Goal: Information Seeking & Learning: Learn about a topic

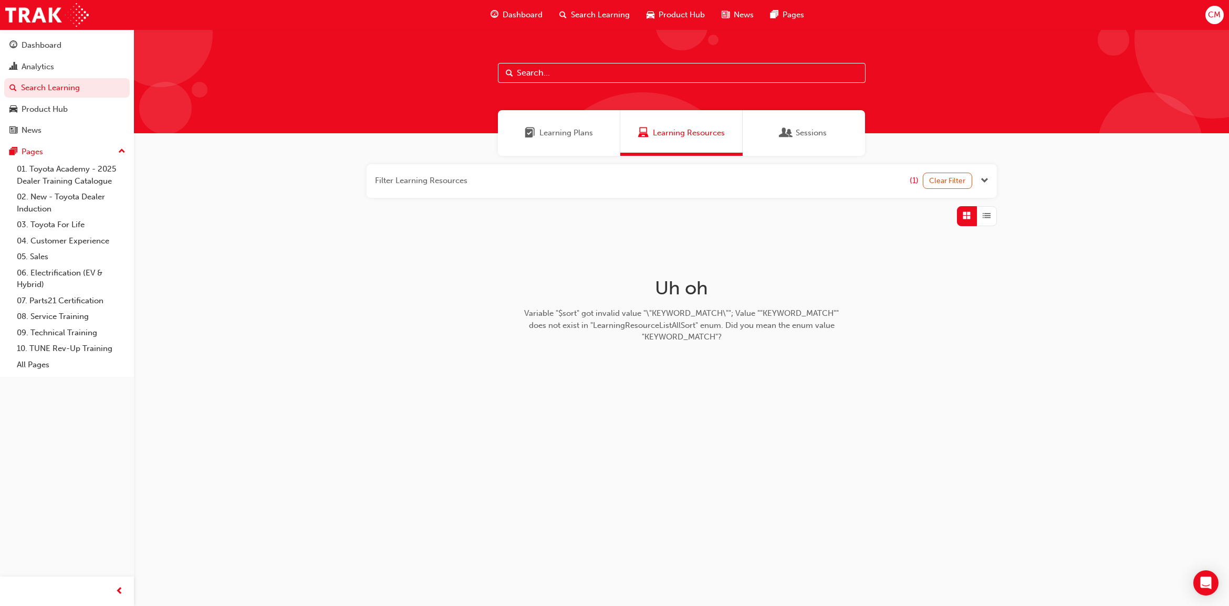
click at [812, 132] on span "Sessions" at bounding box center [810, 133] width 31 height 12
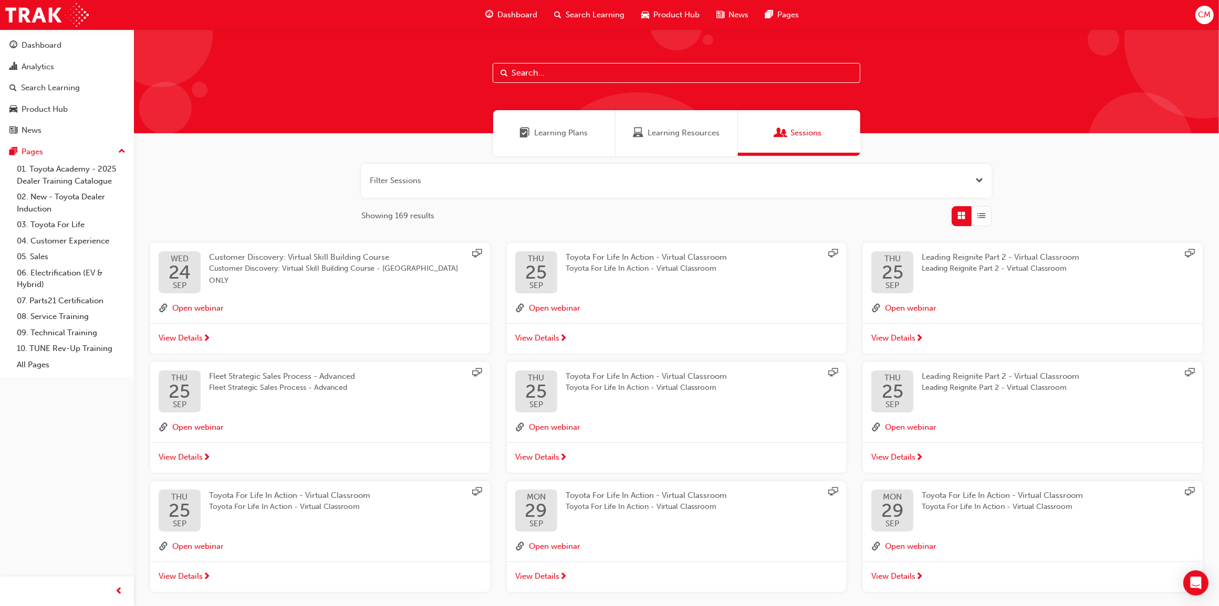
click at [664, 256] on span "Toyota For Life In Action - Virtual Classroom" at bounding box center [645, 257] width 161 height 9
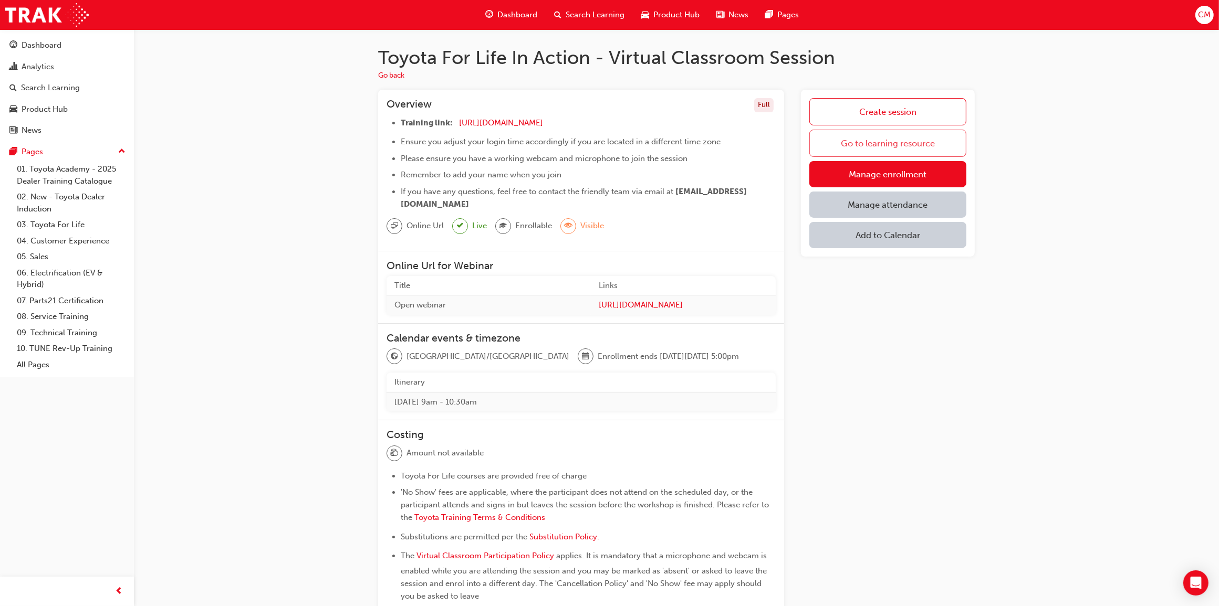
click at [918, 145] on link "Go to learning resource" at bounding box center [887, 143] width 157 height 27
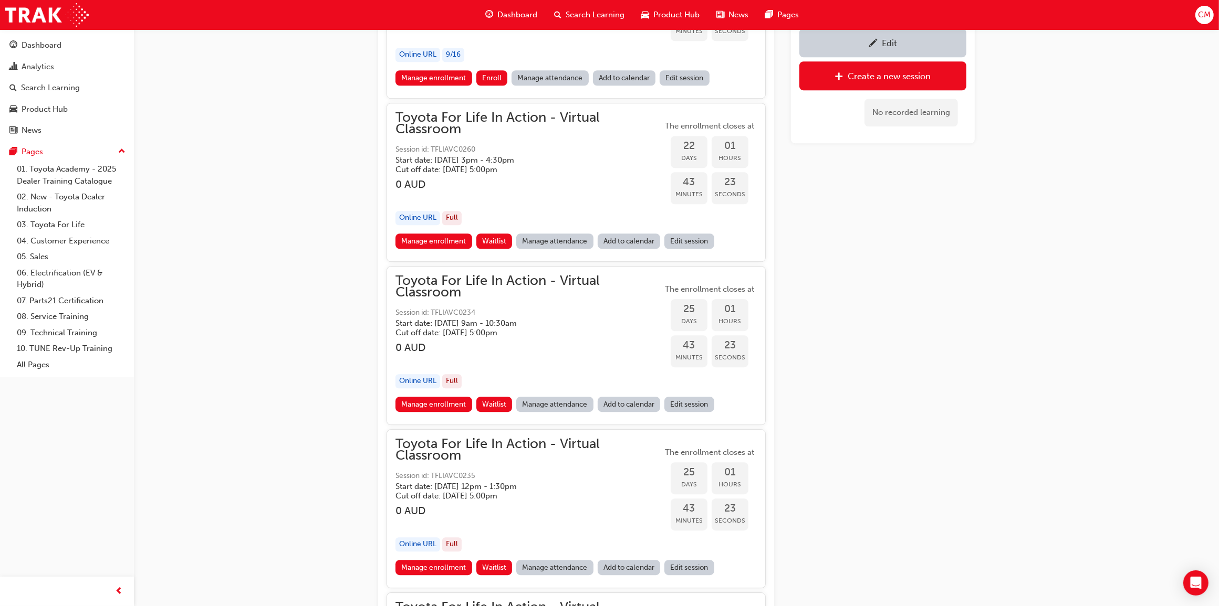
scroll to position [8372, 0]
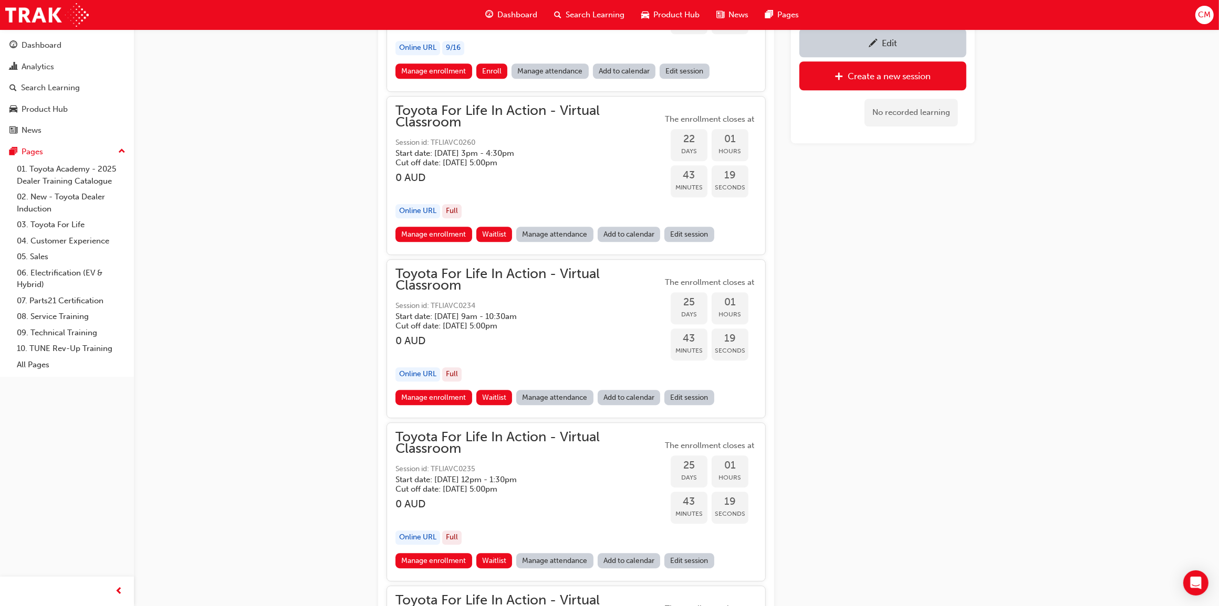
click at [600, 475] on h5 "Start date: [DATE] 12pm - 1:30pm" at bounding box center [520, 479] width 250 height 9
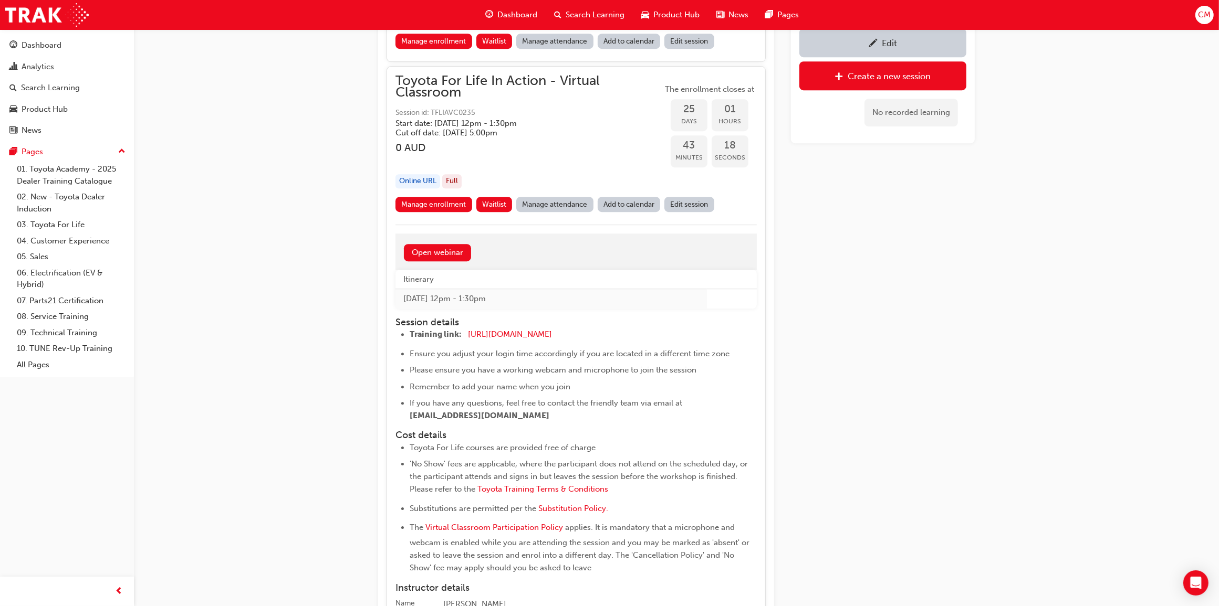
scroll to position [8766, 0]
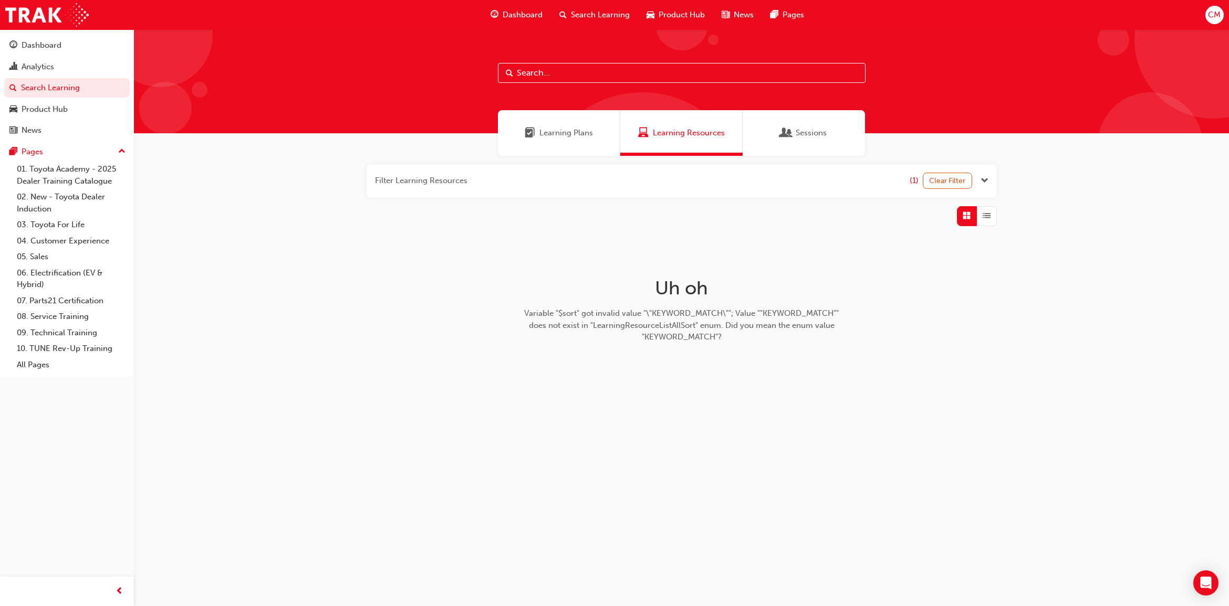
click at [705, 69] on input "text" at bounding box center [682, 73] width 368 height 20
type input "tfl"
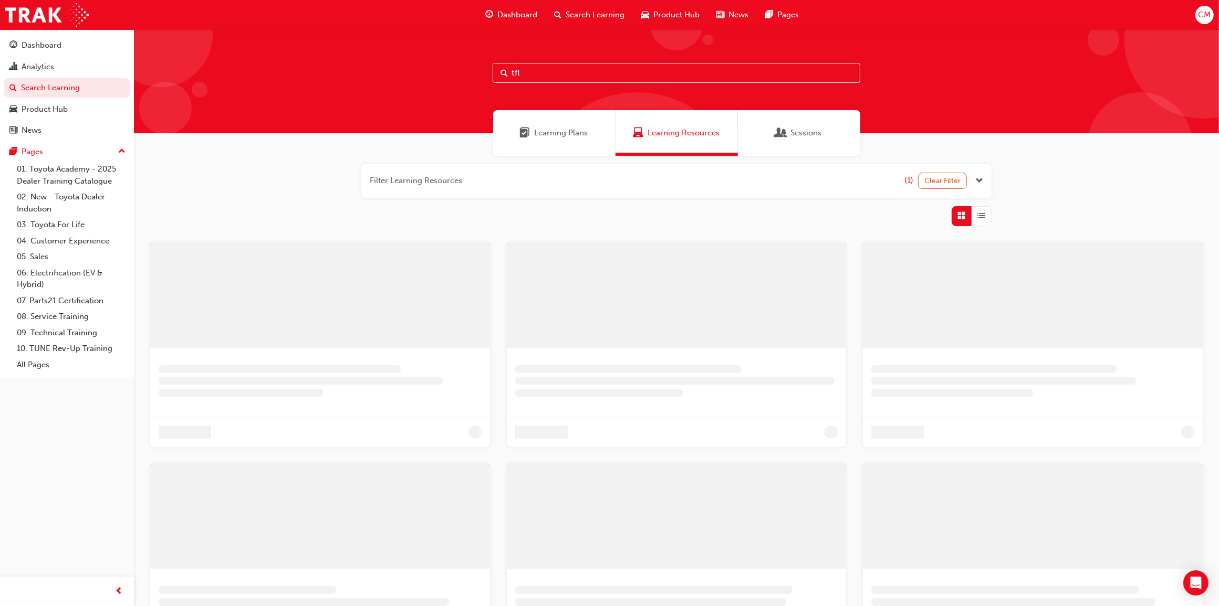
click at [812, 127] on span "Sessions" at bounding box center [806, 133] width 31 height 12
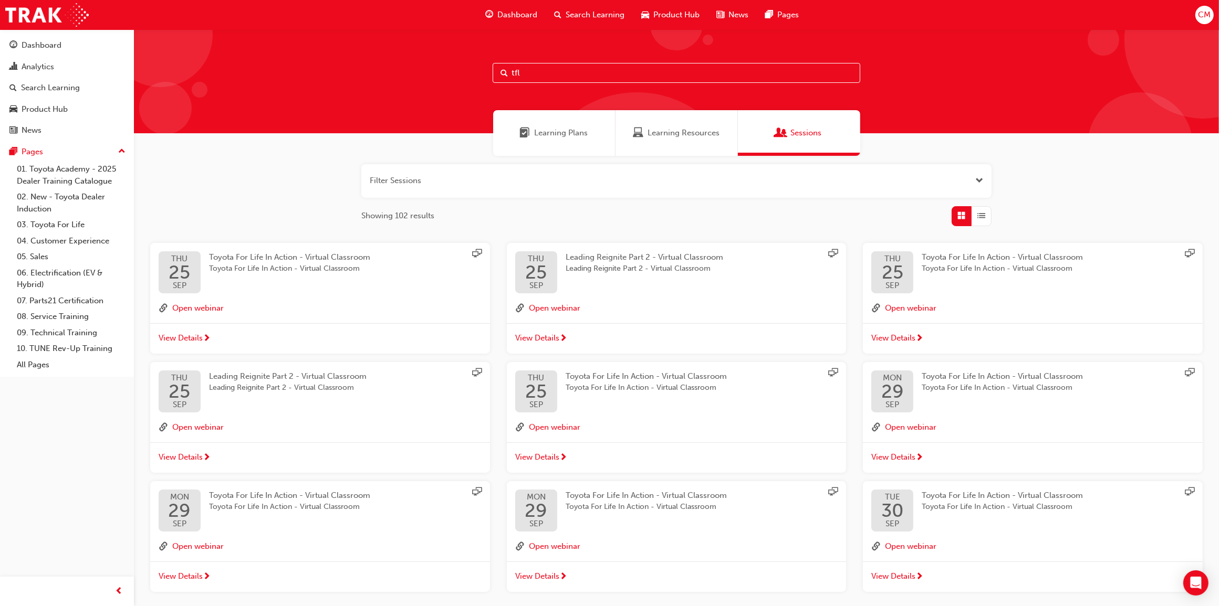
click at [650, 260] on span "Leading Reignite Part 2 - Virtual Classroom" at bounding box center [644, 257] width 158 height 9
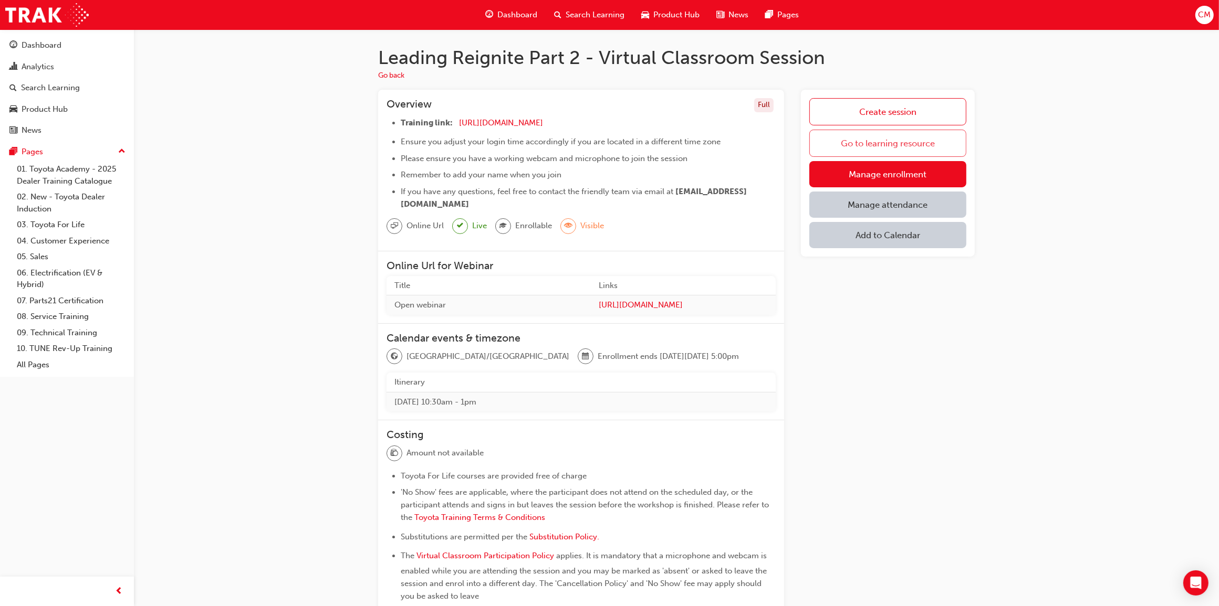
click at [919, 133] on link "Go to learning resource" at bounding box center [887, 143] width 157 height 27
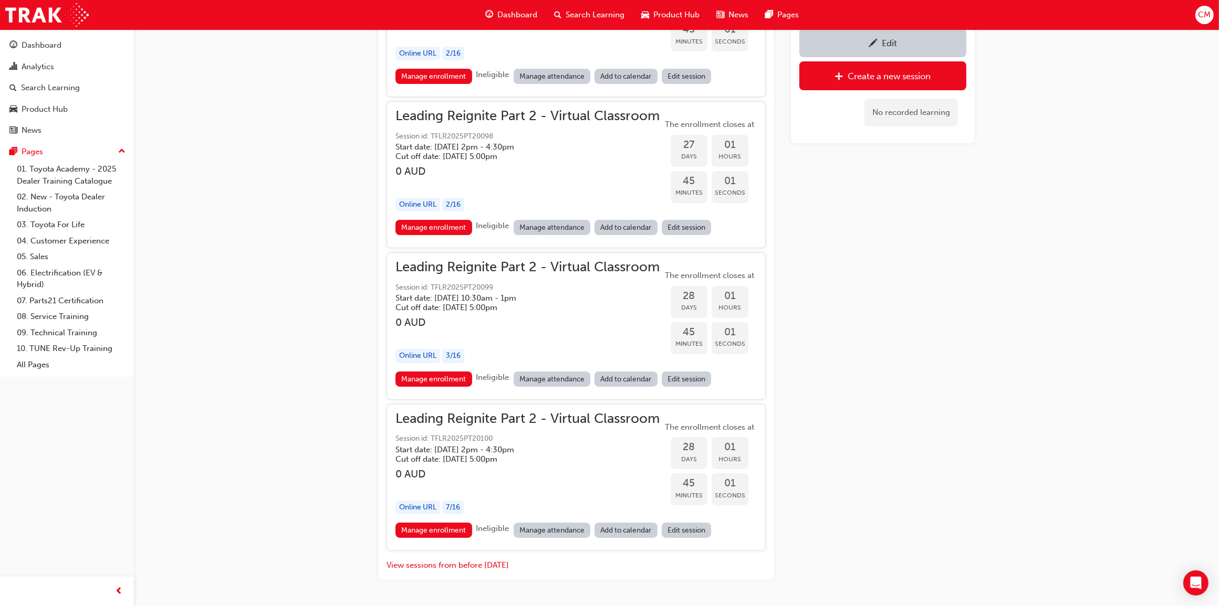
scroll to position [4812, 0]
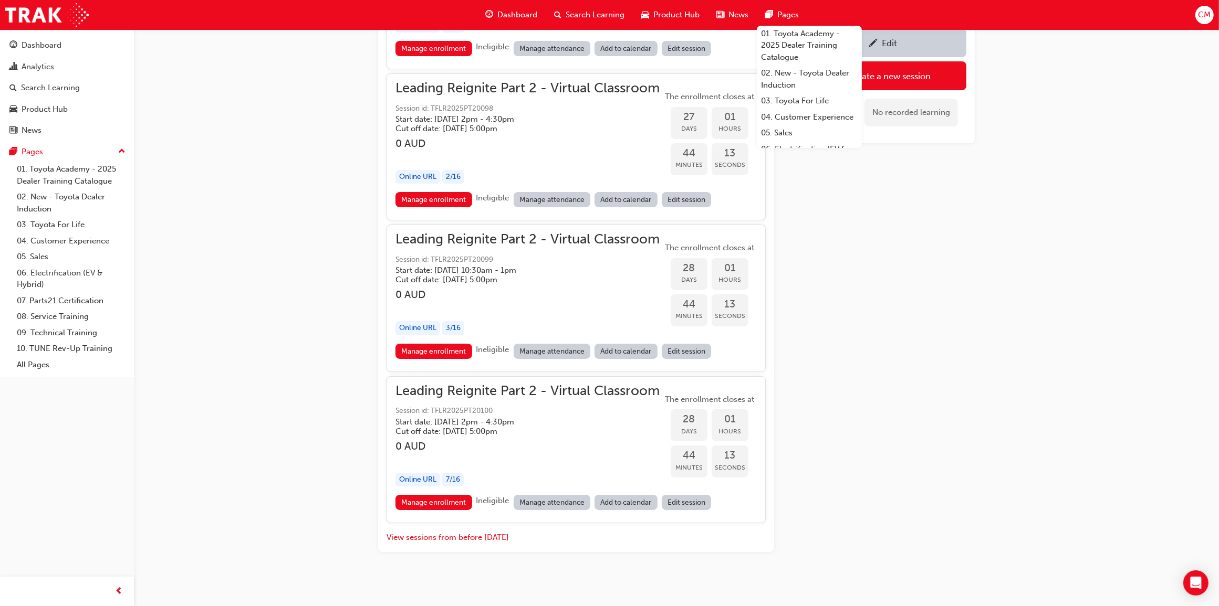
click at [566, 11] on span "Search Learning" at bounding box center [594, 15] width 59 height 12
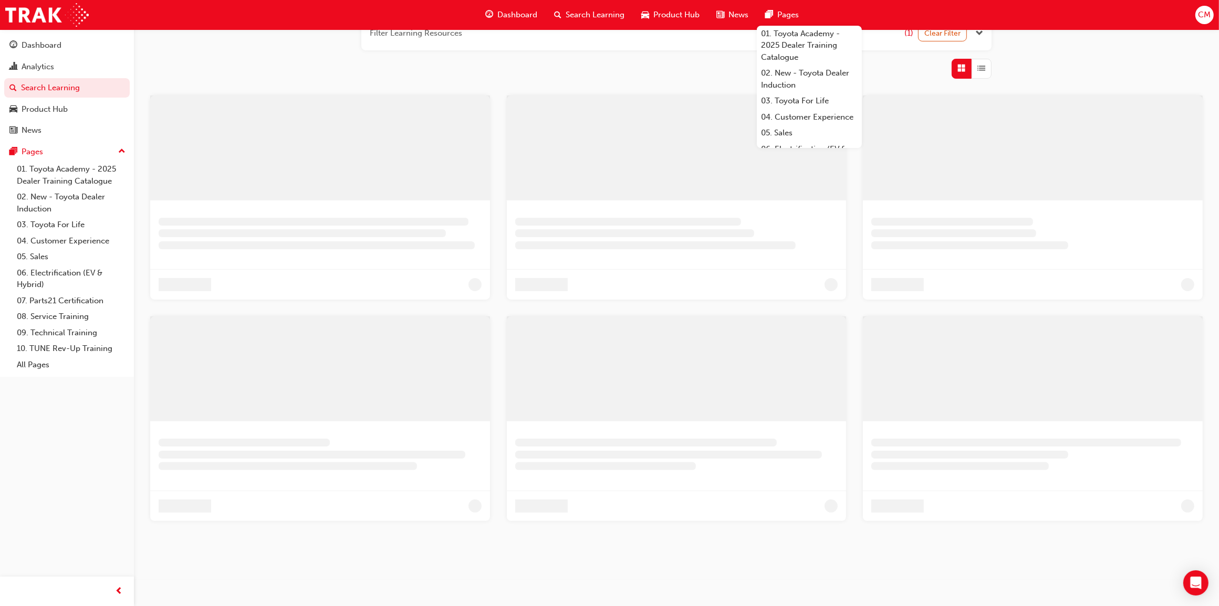
scroll to position [147, 0]
